Goal: Task Accomplishment & Management: Manage account settings

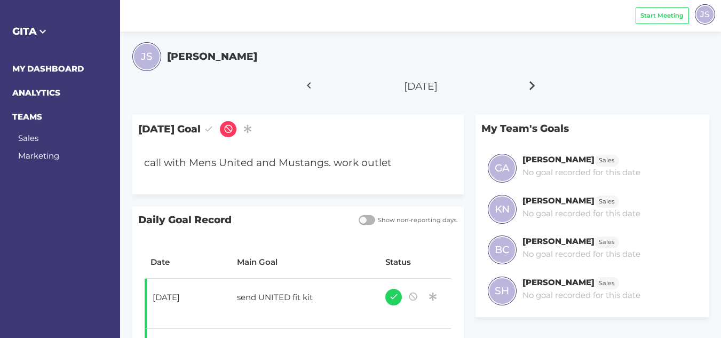
click at [528, 86] on icon at bounding box center [532, 85] width 18 height 27
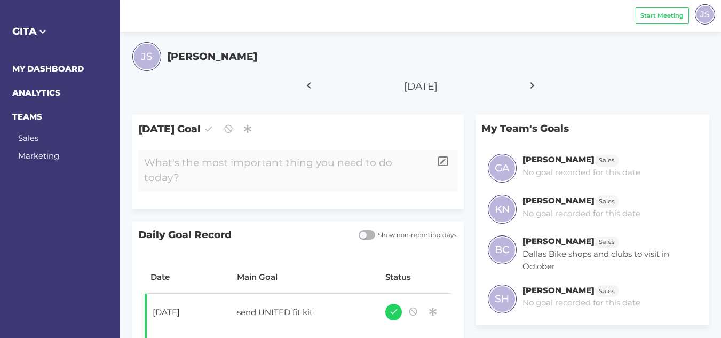
click at [252, 156] on div at bounding box center [284, 170] width 293 height 42
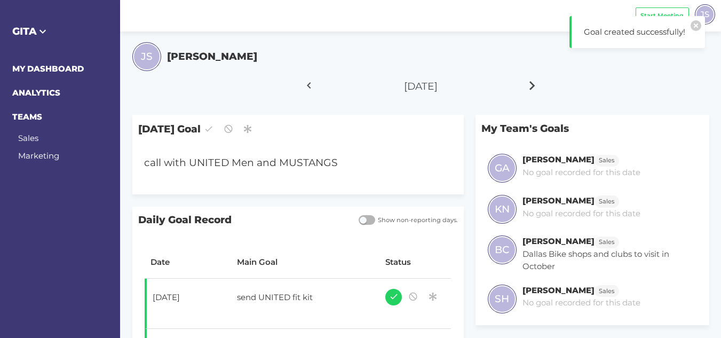
click at [528, 89] on icon at bounding box center [532, 85] width 18 height 27
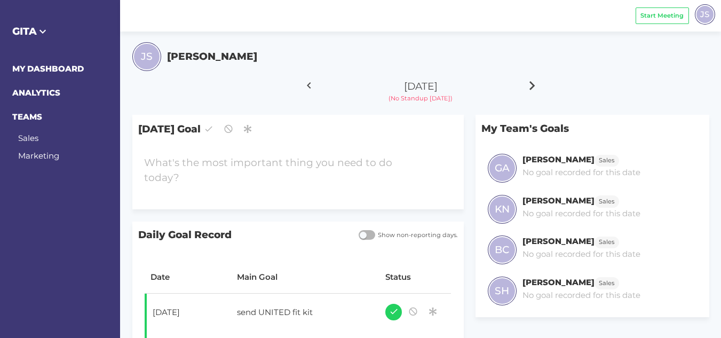
click at [528, 89] on icon at bounding box center [532, 85] width 18 height 27
click at [538, 86] on icon at bounding box center [532, 85] width 18 height 27
click at [306, 92] on icon at bounding box center [309, 85] width 18 height 27
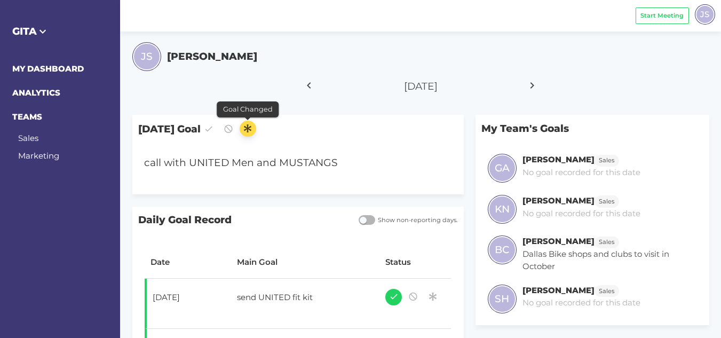
click at [252, 130] on icon "button" at bounding box center [248, 128] width 10 height 14
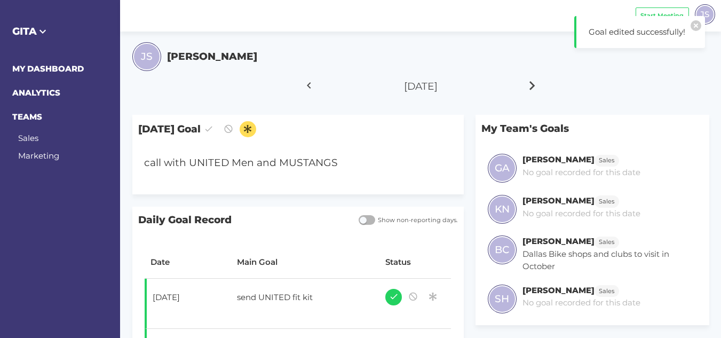
click at [532, 84] on icon at bounding box center [532, 85] width 18 height 27
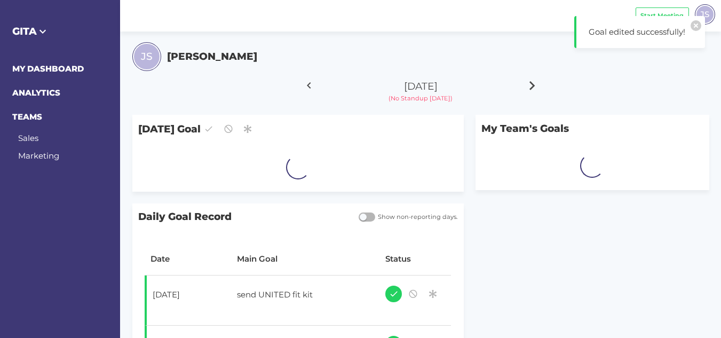
click at [532, 84] on icon at bounding box center [532, 85] width 18 height 27
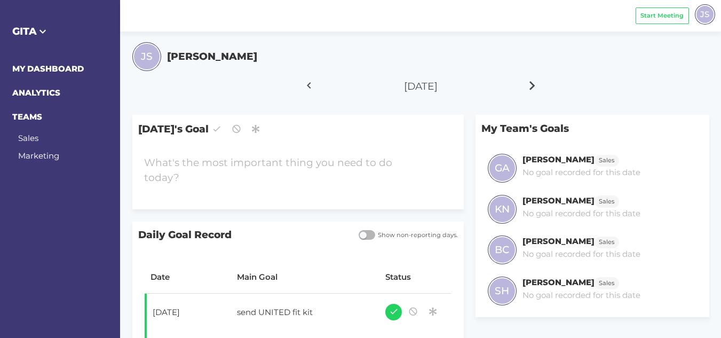
click at [532, 84] on icon at bounding box center [532, 85] width 18 height 27
click at [339, 156] on div at bounding box center [284, 170] width 293 height 42
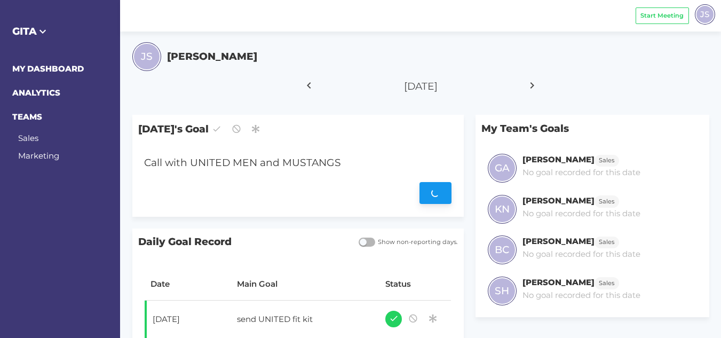
click at [432, 190] on div "Save" at bounding box center [297, 193] width 307 height 22
